Goal: Task Accomplishment & Management: Manage account settings

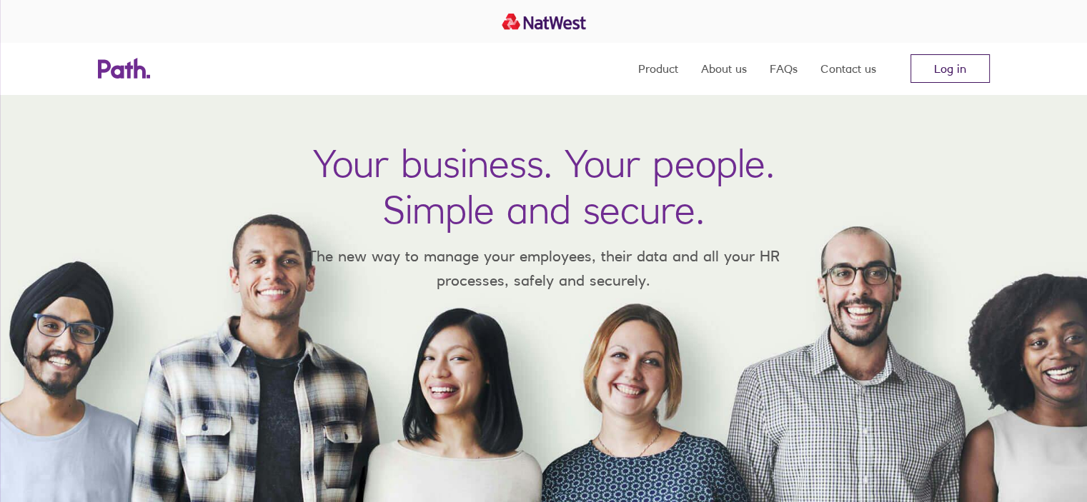
click at [926, 79] on link "Log in" at bounding box center [949, 68] width 79 height 29
click at [956, 84] on nav "Product About us FAQs Contact us Log in" at bounding box center [814, 68] width 352 height 51
click at [973, 68] on link "Log in" at bounding box center [949, 68] width 79 height 29
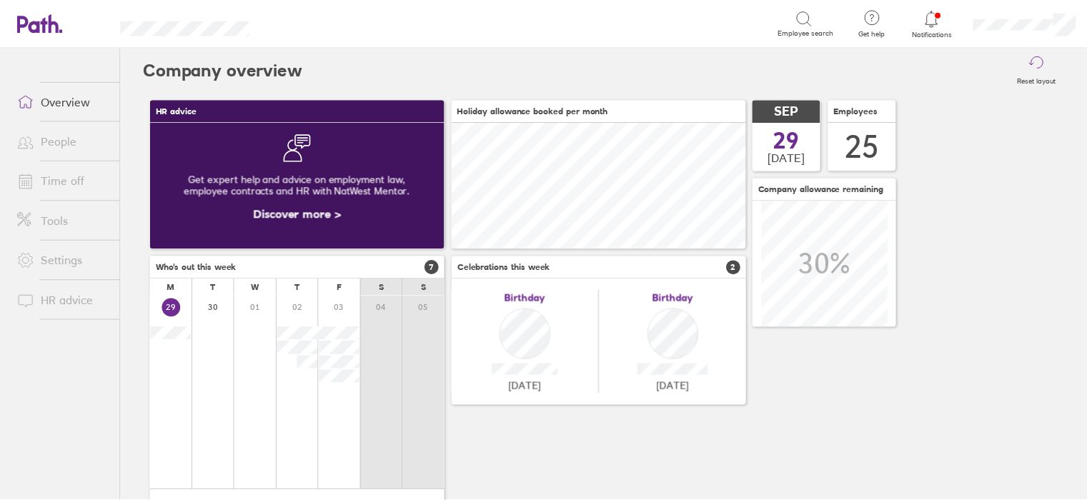
scroll to position [126, 297]
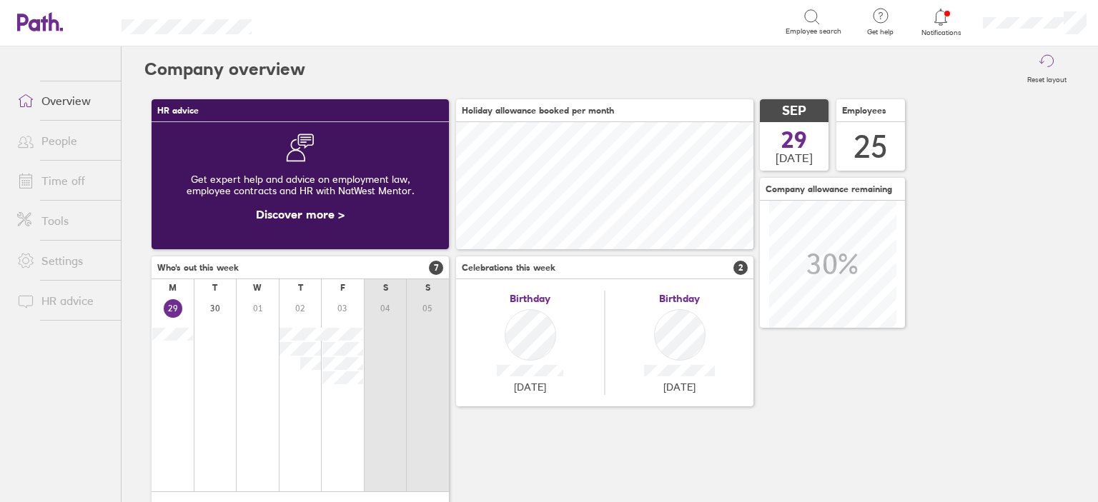
click at [63, 187] on link "Time off" at bounding box center [63, 181] width 115 height 29
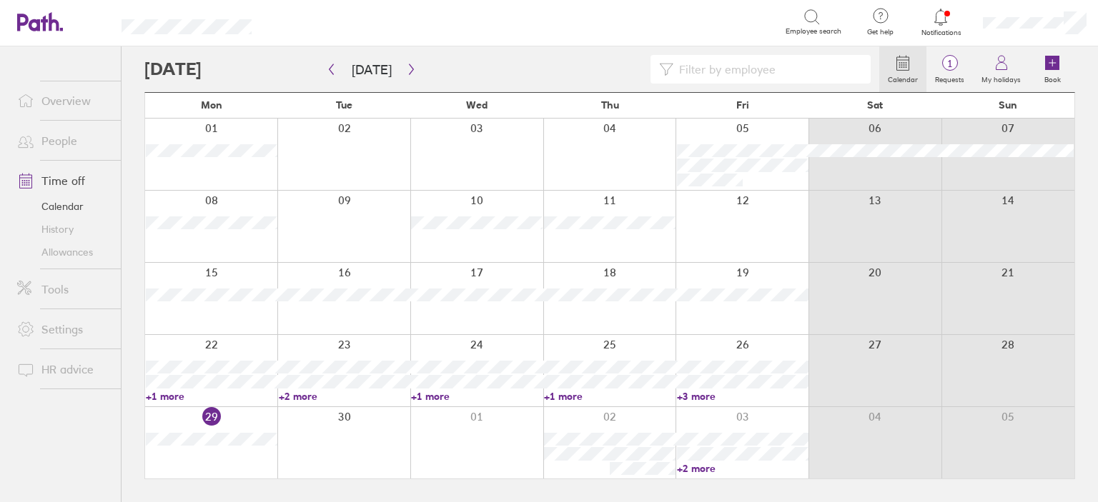
click at [695, 468] on link "+2 more" at bounding box center [742, 468] width 131 height 13
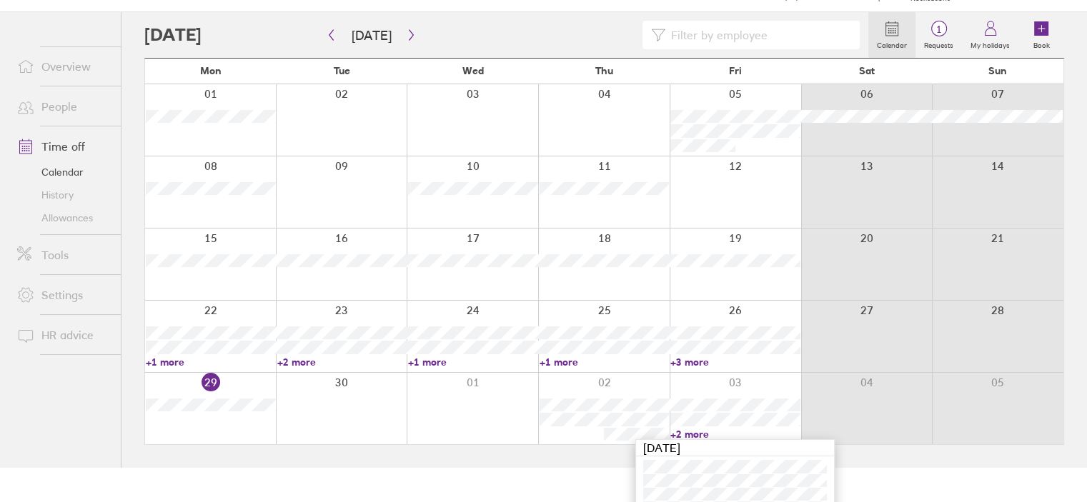
scroll to position [54, 0]
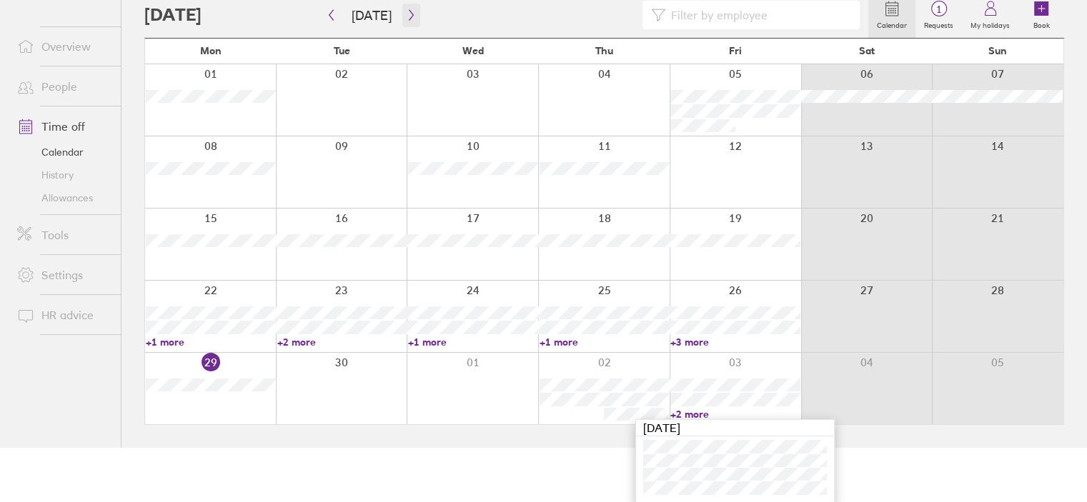
click at [406, 19] on icon "button" at bounding box center [411, 14] width 11 height 11
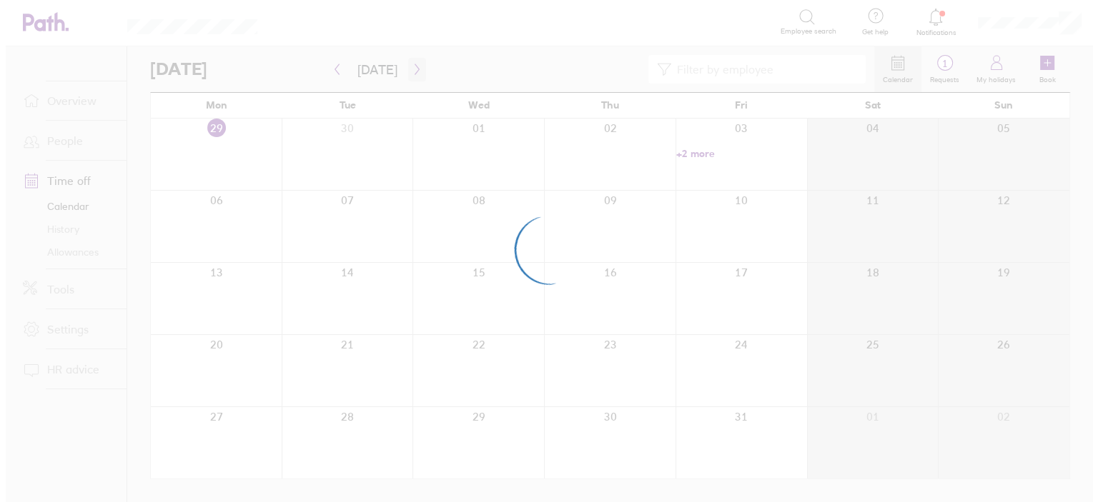
scroll to position [0, 0]
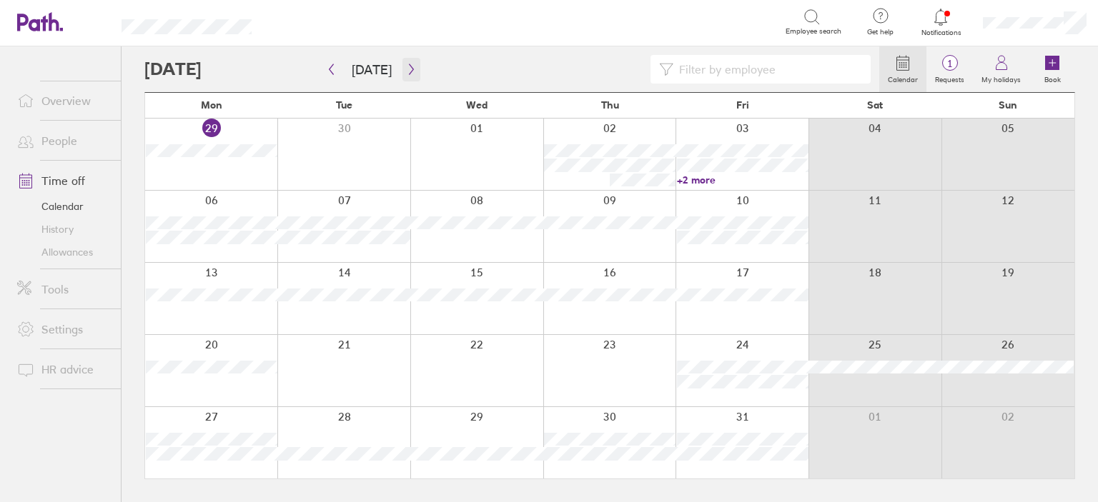
click at [406, 68] on icon "button" at bounding box center [411, 69] width 11 height 11
click at [406, 56] on div at bounding box center [511, 69] width 735 height 29
click at [409, 66] on icon "button" at bounding box center [411, 69] width 4 height 11
